Goal: Transaction & Acquisition: Purchase product/service

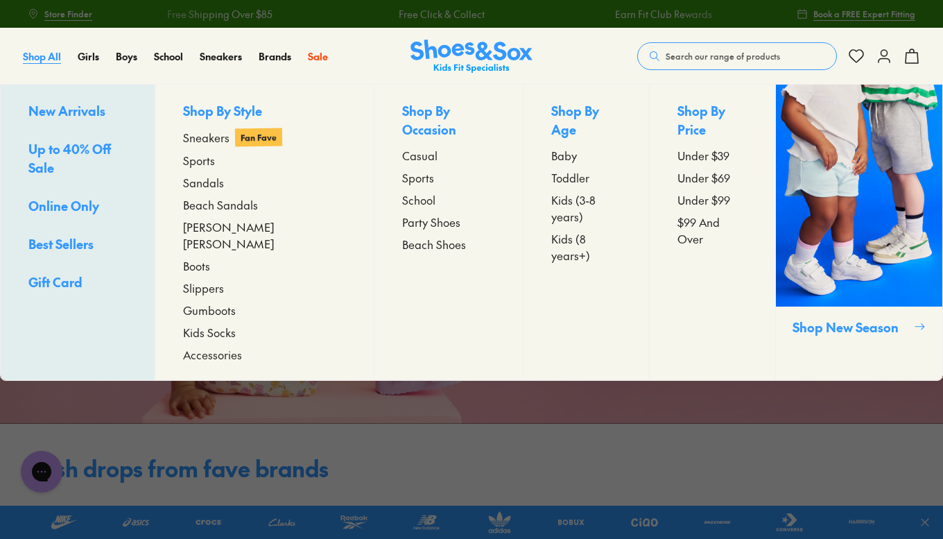
click at [29, 56] on span "Shop All" at bounding box center [42, 56] width 38 height 14
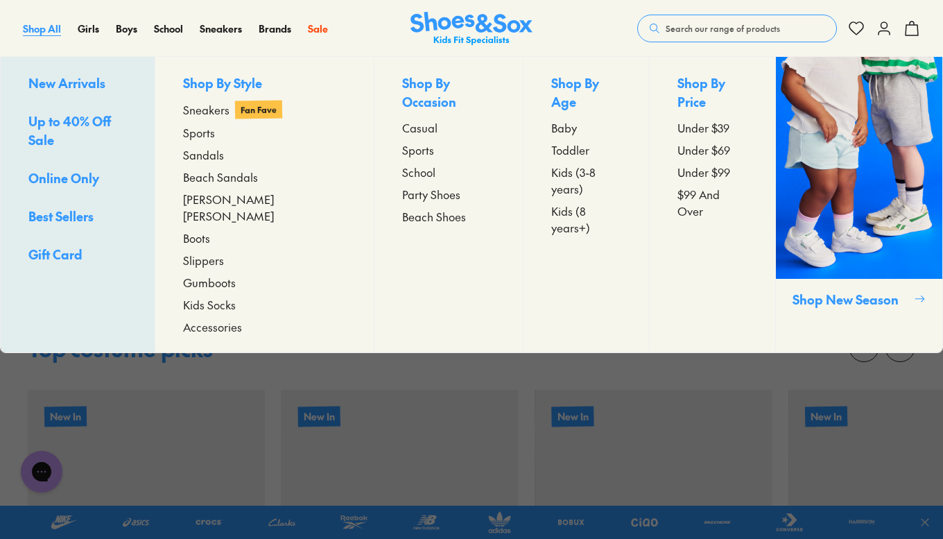
scroll to position [1166, 0]
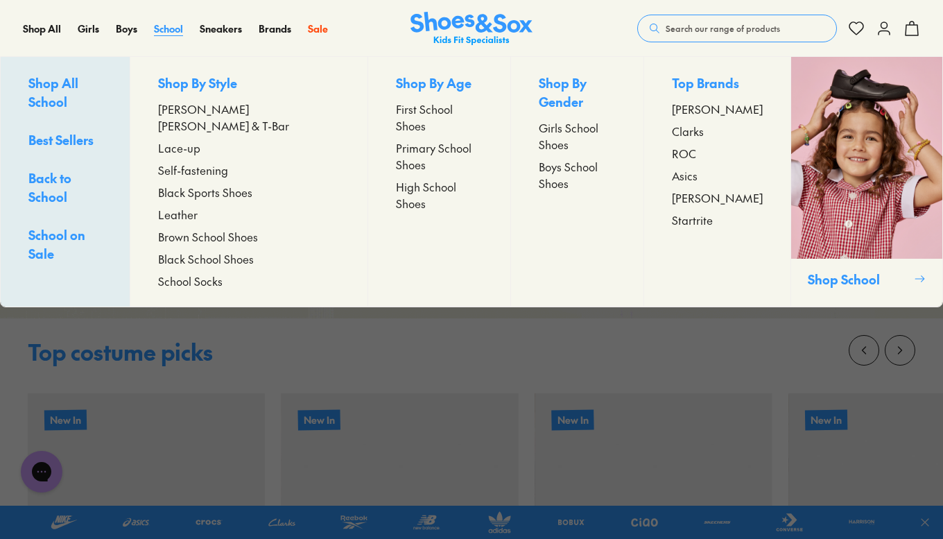
click at [167, 33] on span "School" at bounding box center [168, 29] width 29 height 14
click at [396, 178] on span "High School Shoes" at bounding box center [439, 194] width 87 height 33
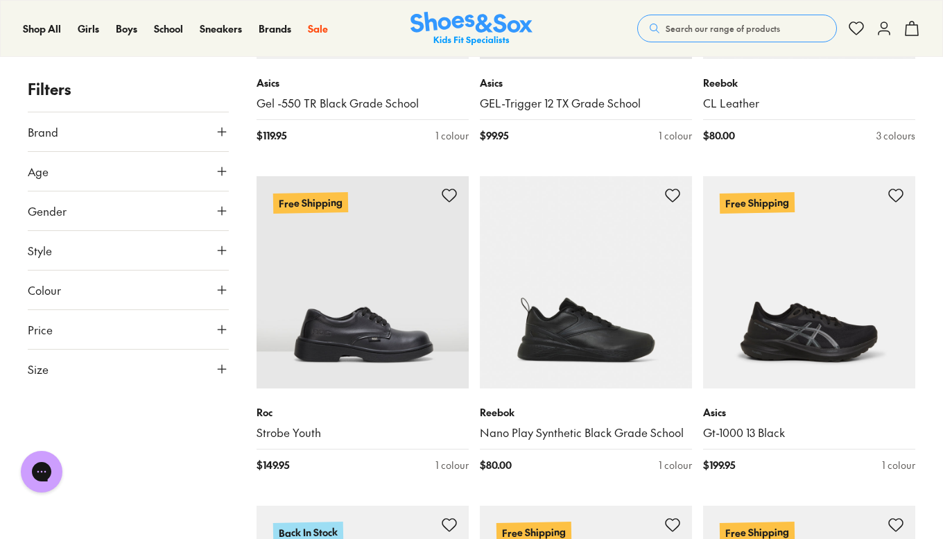
scroll to position [1096, 0]
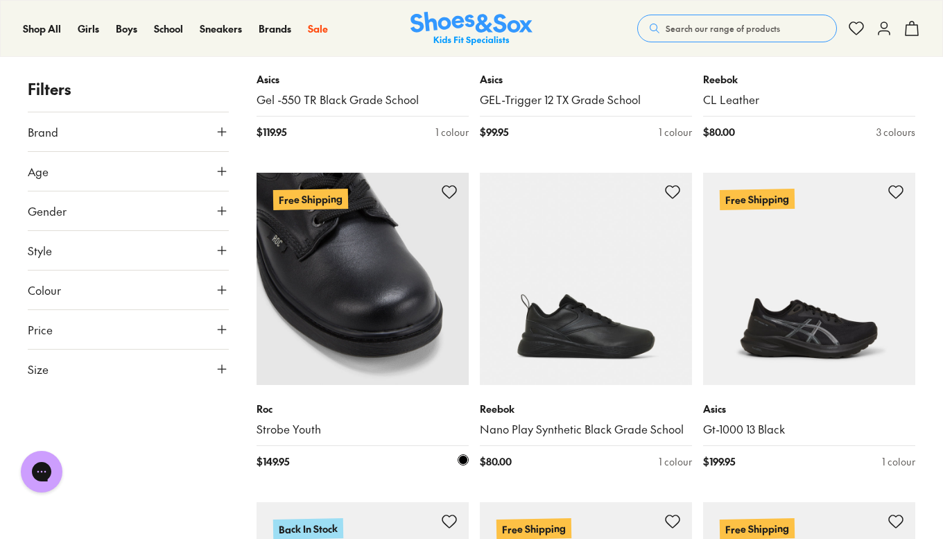
click at [326, 322] on img at bounding box center [363, 279] width 212 height 212
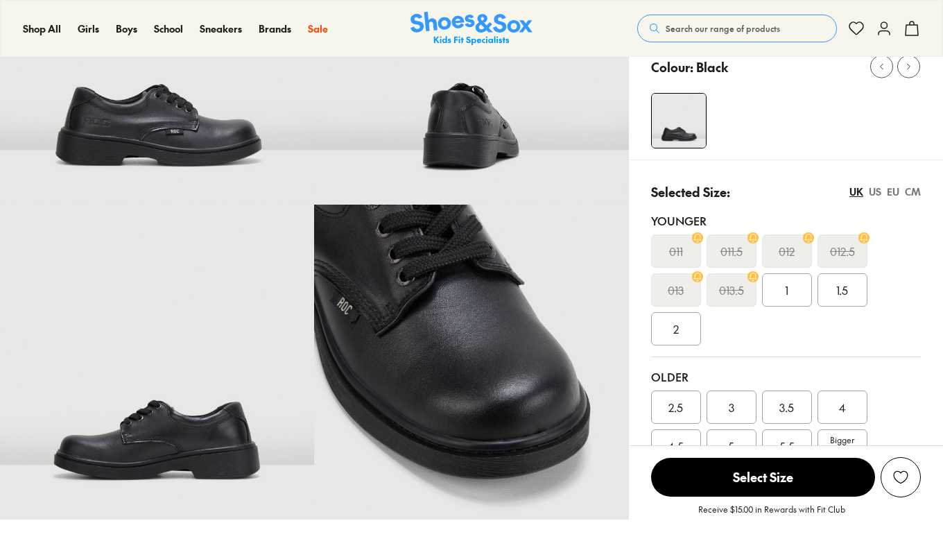
scroll to position [251, 0]
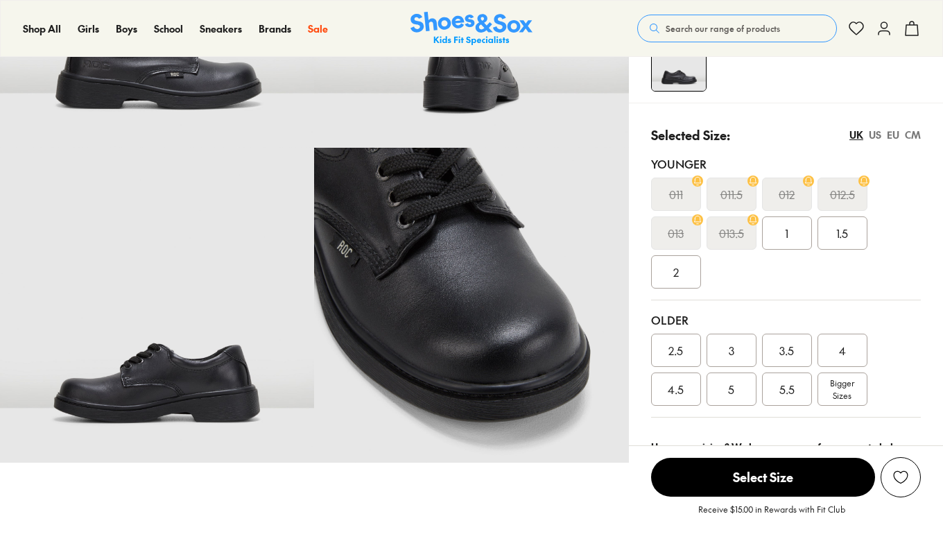
select select "*"
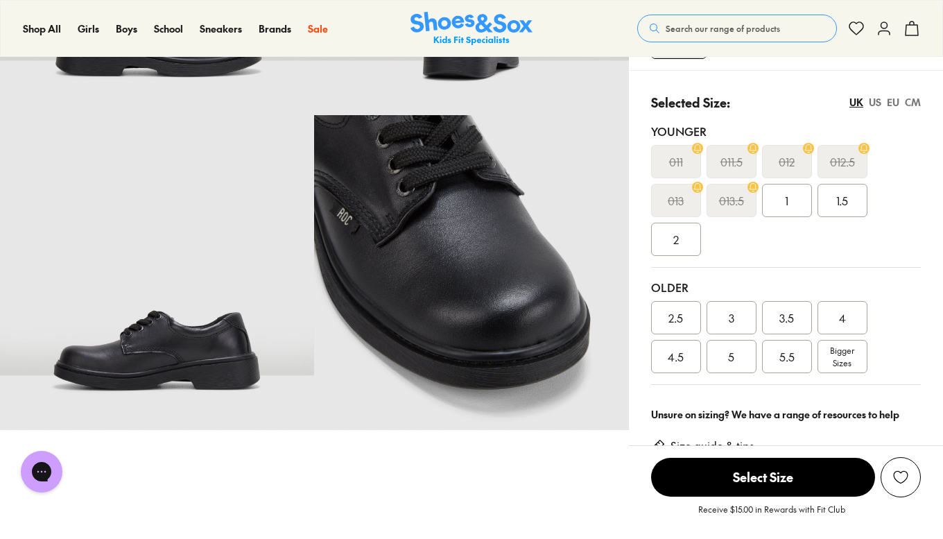
scroll to position [285, 0]
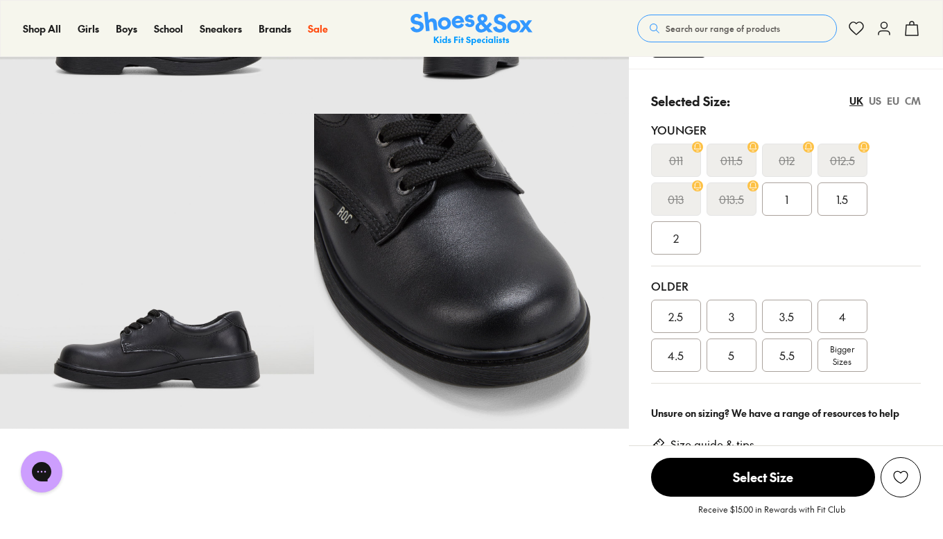
click at [791, 360] on span "5.5" at bounding box center [787, 355] width 15 height 17
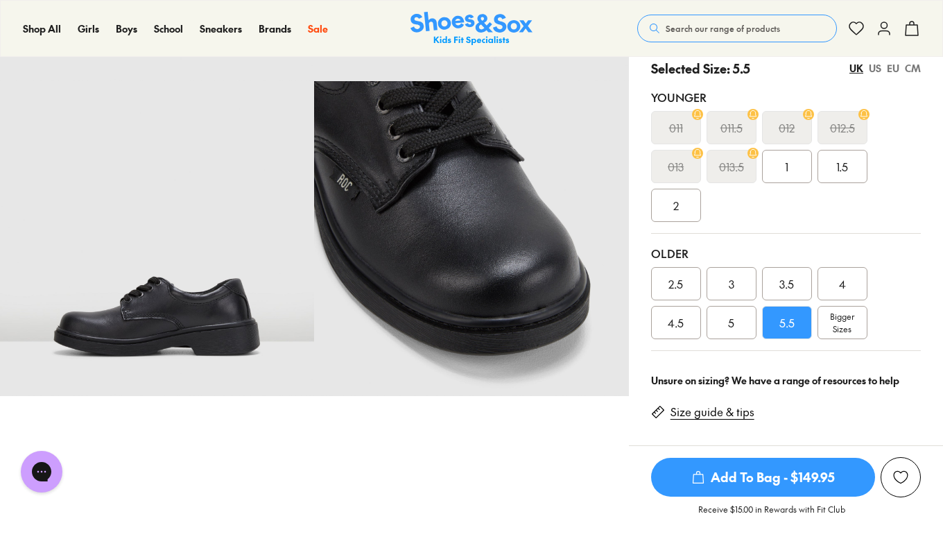
scroll to position [318, 0]
click at [848, 329] on span "Bigger Sizes" at bounding box center [842, 322] width 24 height 25
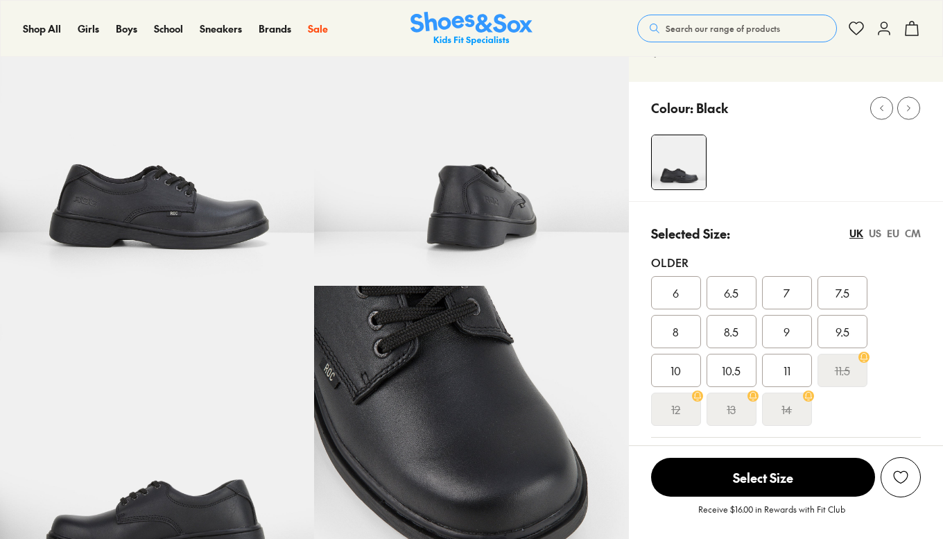
scroll to position [151, 0]
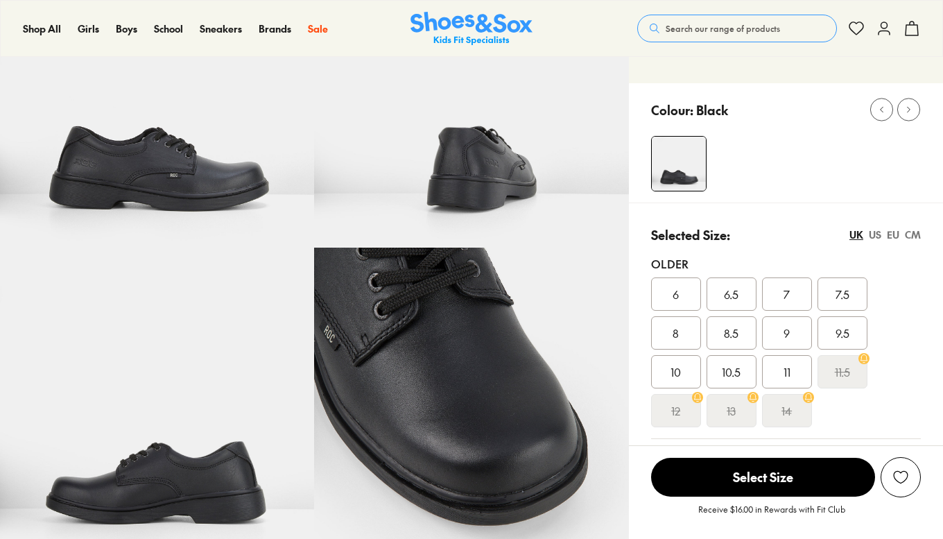
select select "*"
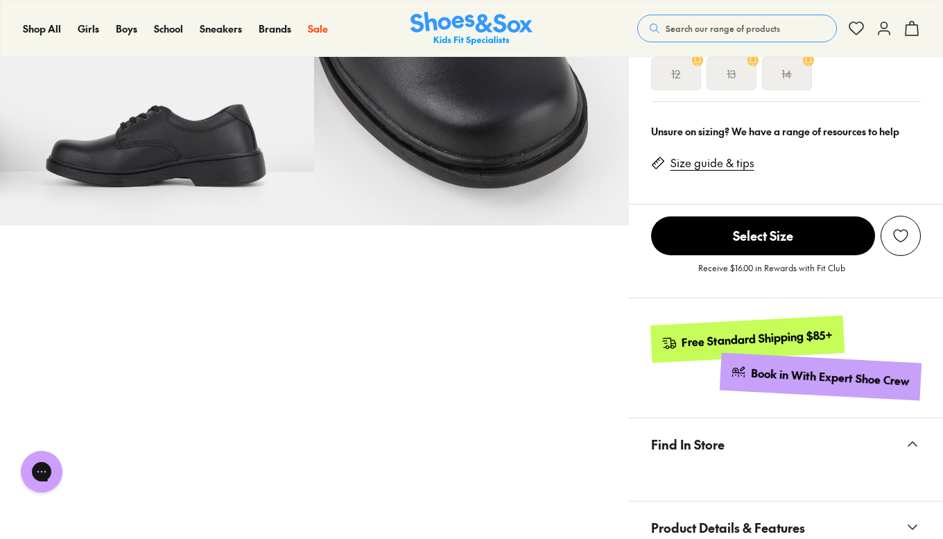
scroll to position [490, 0]
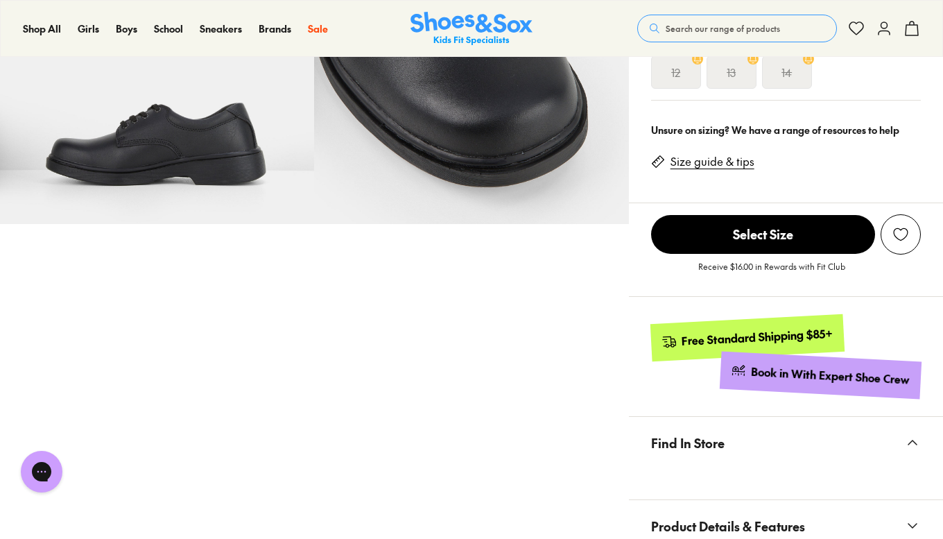
click at [728, 164] on link "Size guide & tips" at bounding box center [713, 161] width 84 height 15
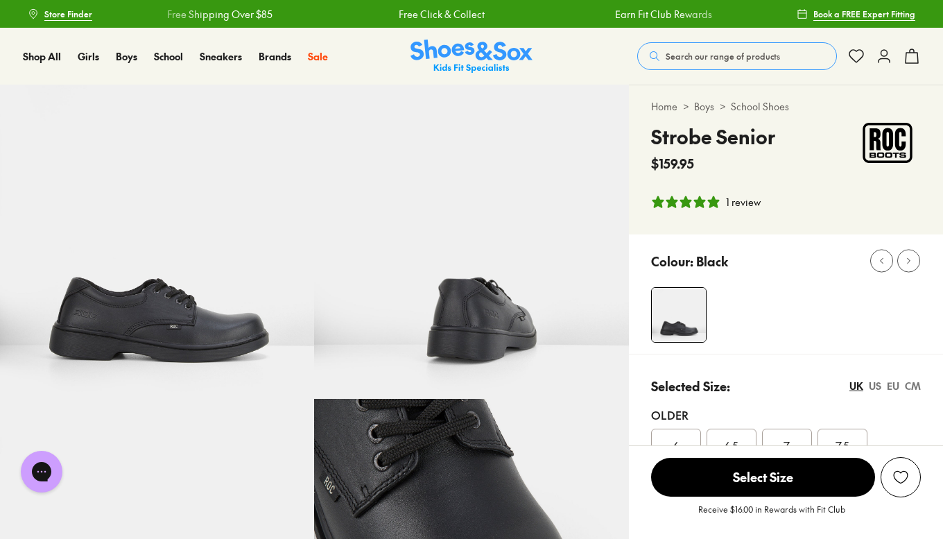
click at [772, 54] on span "Search our range of products" at bounding box center [723, 56] width 114 height 12
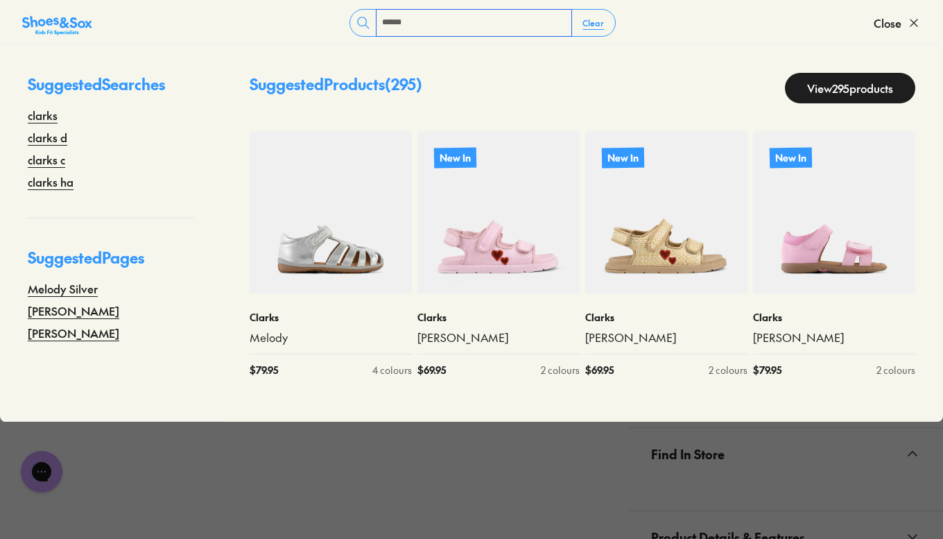
scroll to position [481, 0]
click at [431, 21] on input "******" at bounding box center [474, 23] width 195 height 26
type input "******"
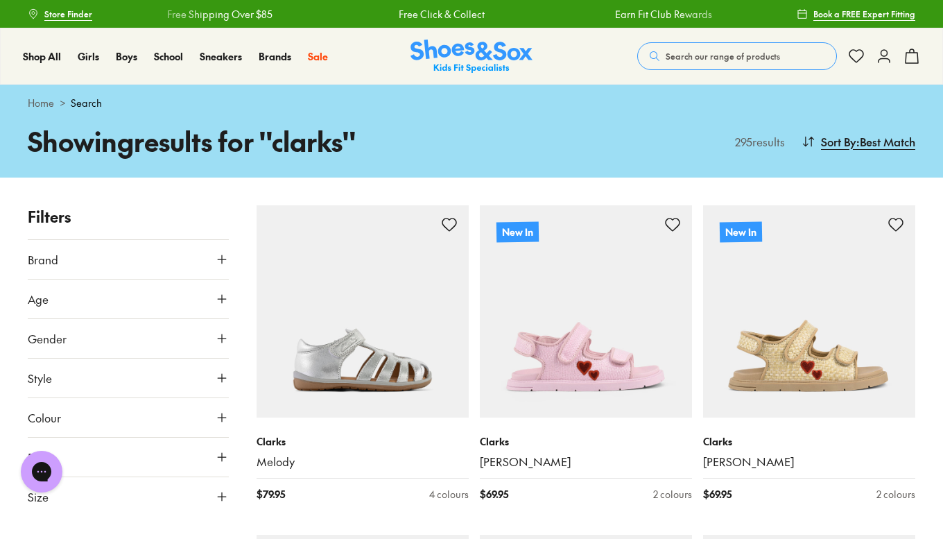
click at [222, 298] on use at bounding box center [222, 299] width 8 height 8
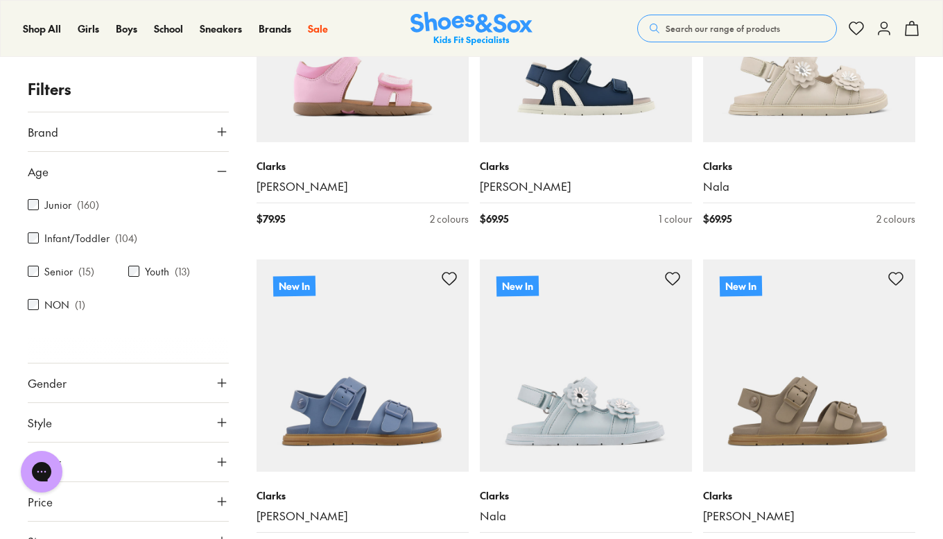
scroll to position [605, 0]
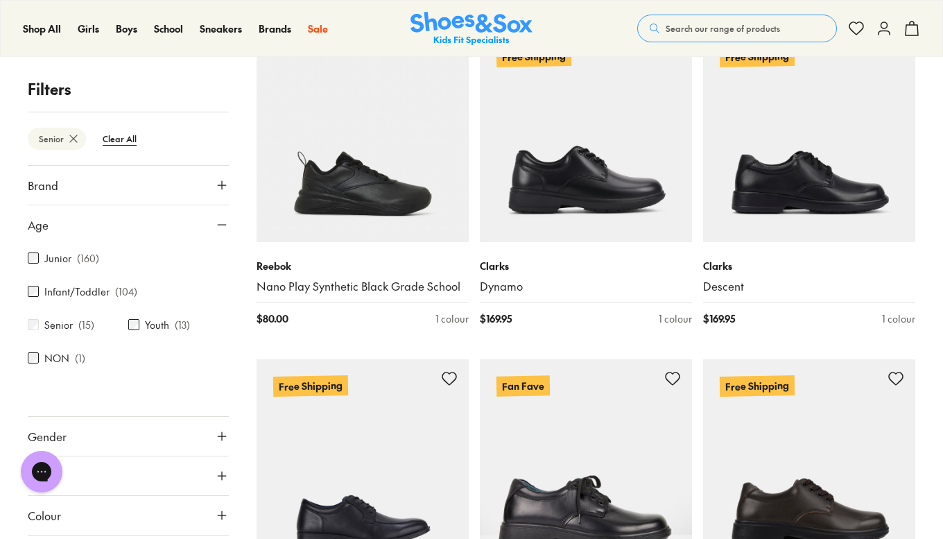
scroll to position [178, 0]
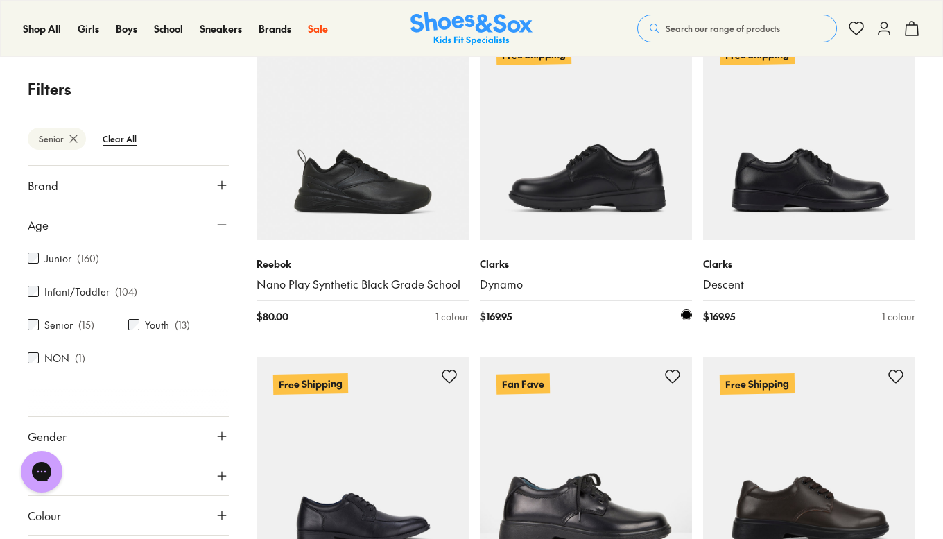
click at [621, 171] on img at bounding box center [586, 134] width 212 height 212
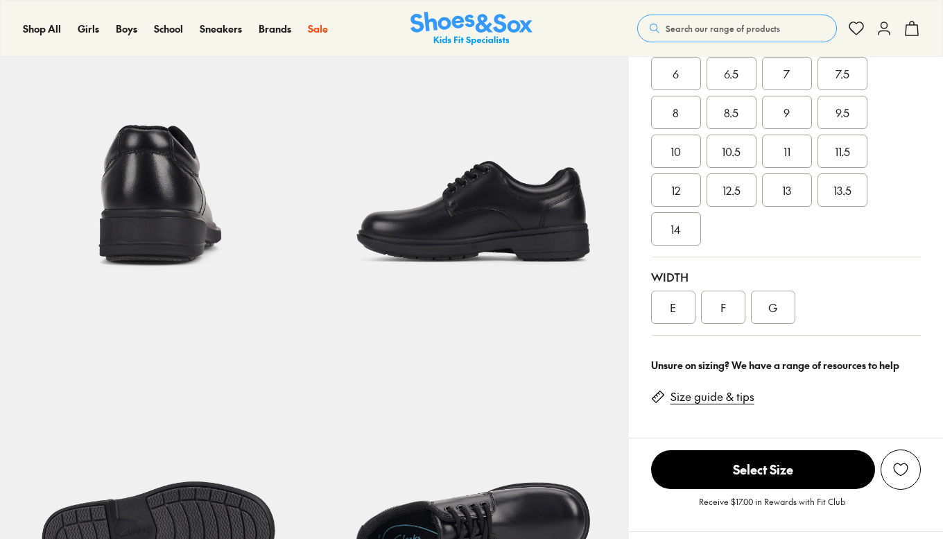
select select "*"
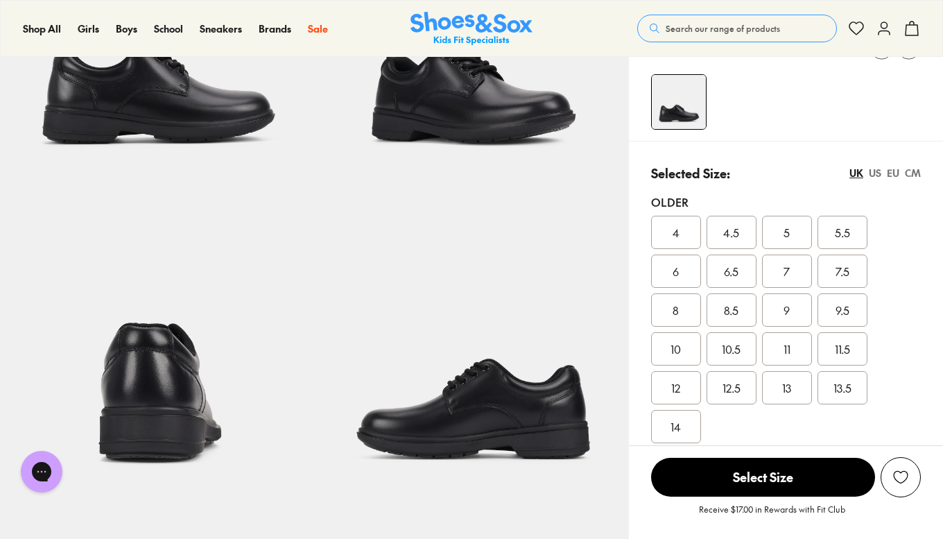
scroll to position [213, 0]
